Goal: Check status: Check status

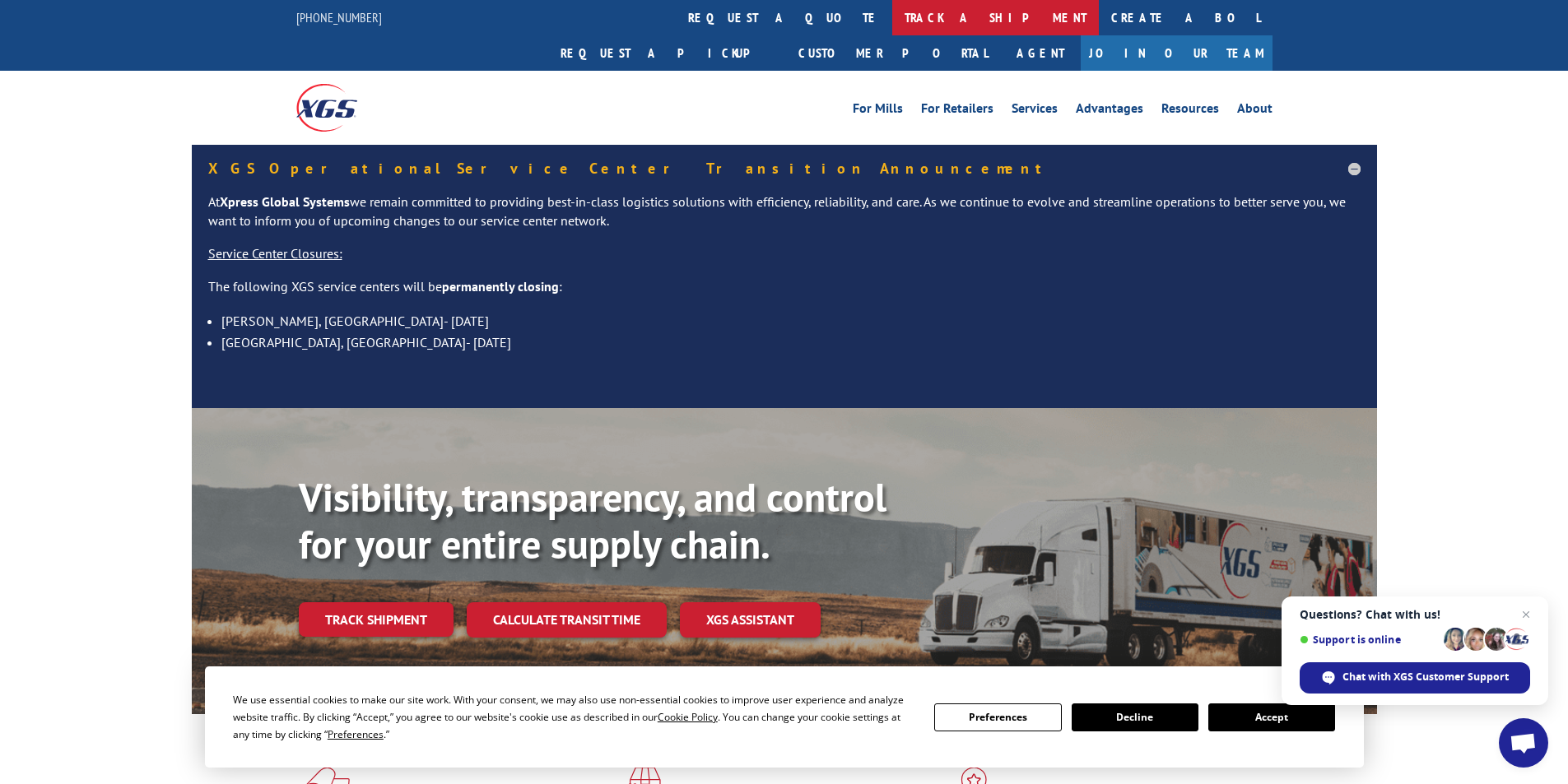
click at [892, 17] on link "track a shipment" at bounding box center [996, 17] width 207 height 35
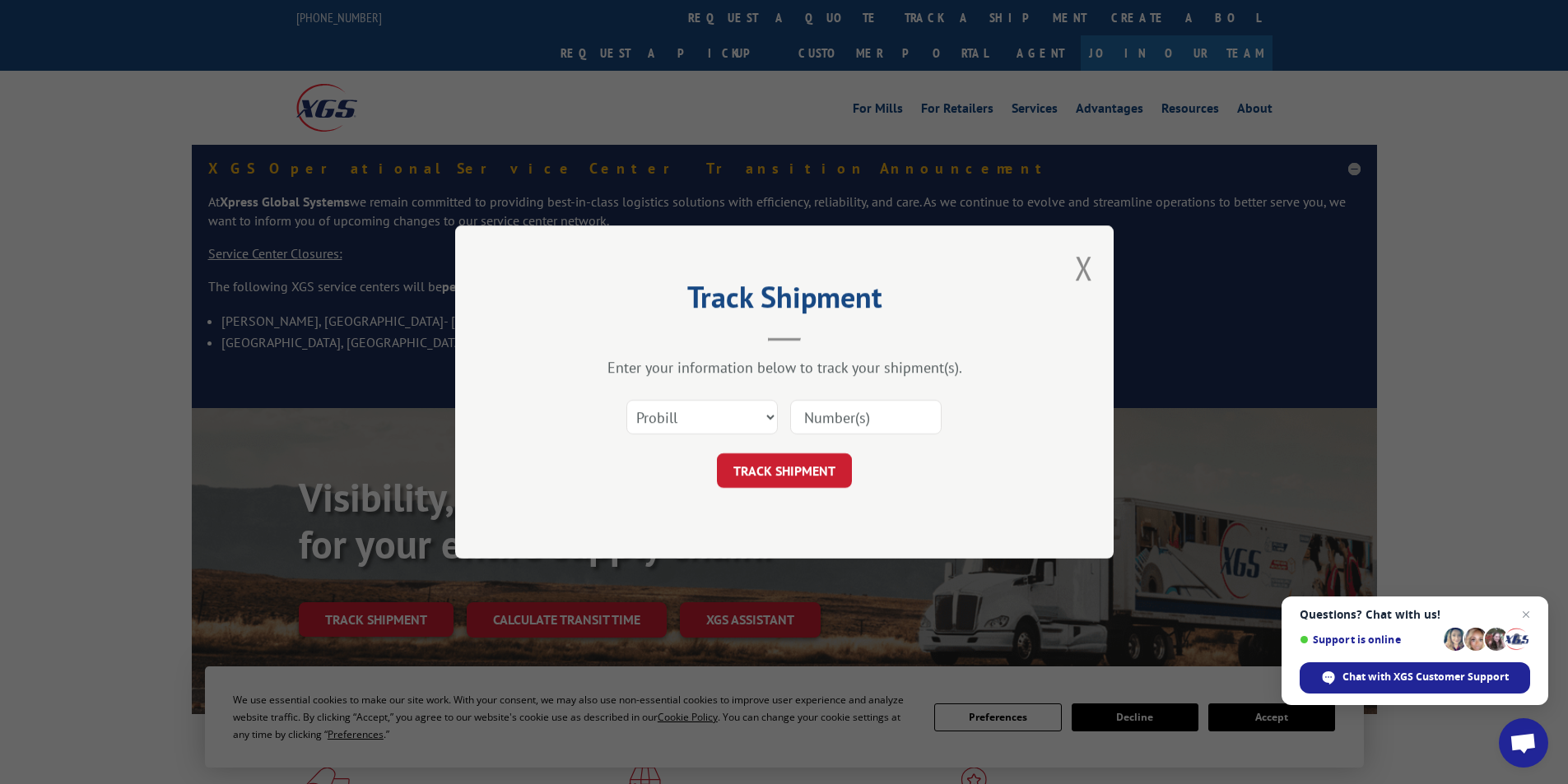
click at [828, 413] on input at bounding box center [865, 417] width 151 height 34
paste input "16912425"
type input "16912425"
click at [815, 467] on button "TRACK SHIPMENT" at bounding box center [784, 470] width 135 height 34
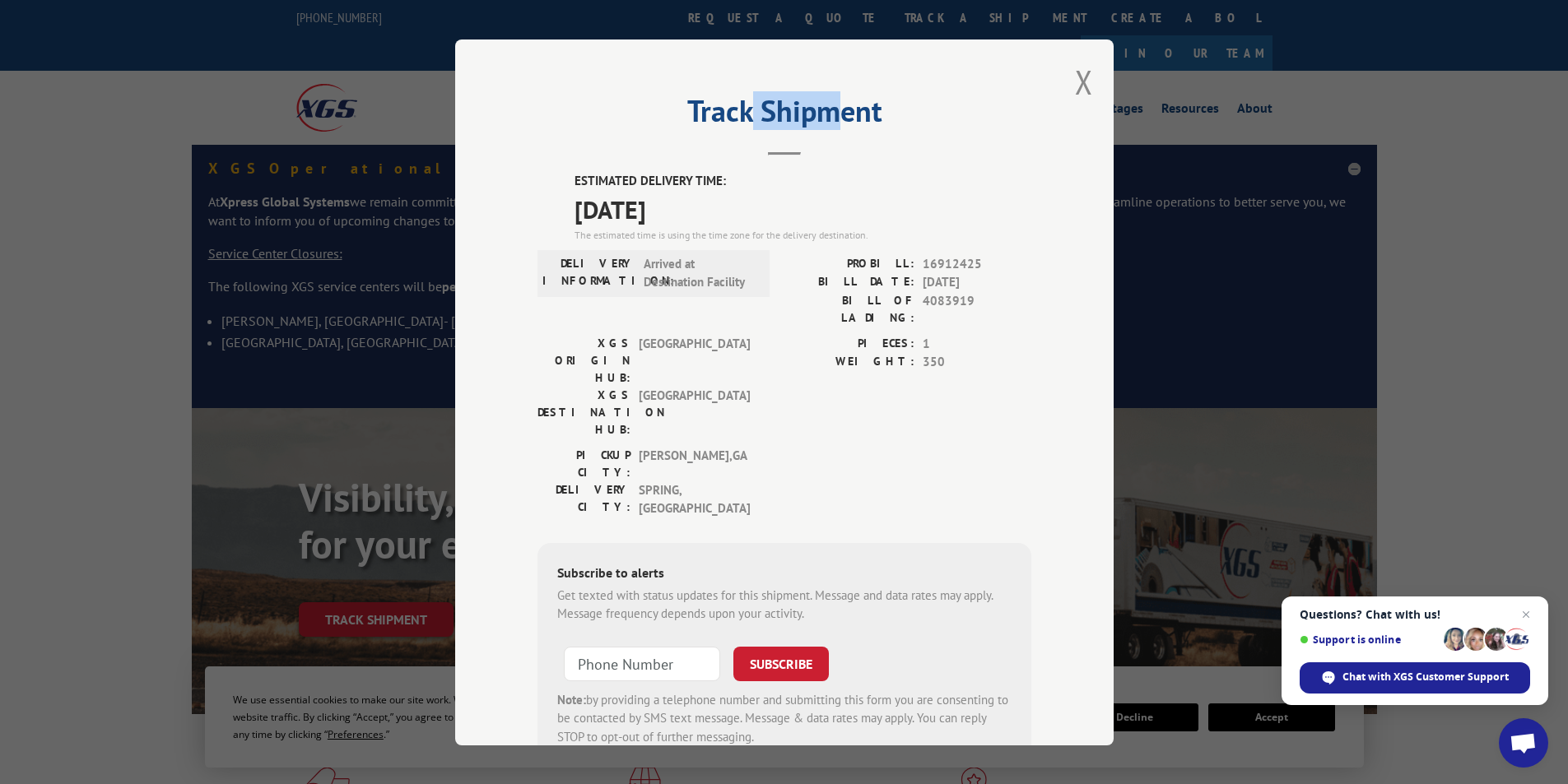
drag, startPoint x: 745, startPoint y: 45, endPoint x: 826, endPoint y: 55, distance: 81.6
click at [828, 66] on div "Track Shipment ESTIMATED DELIVERY TIME: [DATE] The estimated time is using the …" at bounding box center [784, 392] width 658 height 706
click at [1075, 81] on button "Close modal" at bounding box center [1084, 82] width 18 height 44
